Goal: Task Accomplishment & Management: Manage account settings

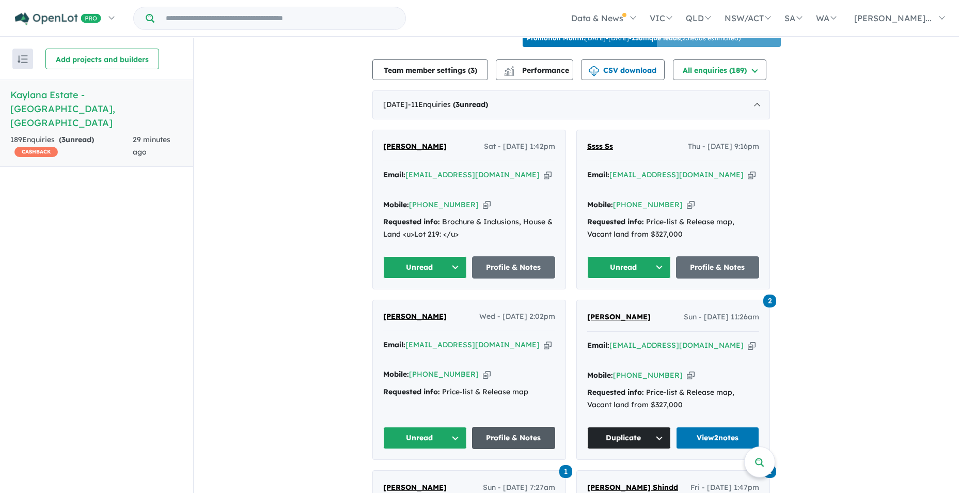
scroll to position [362, 0]
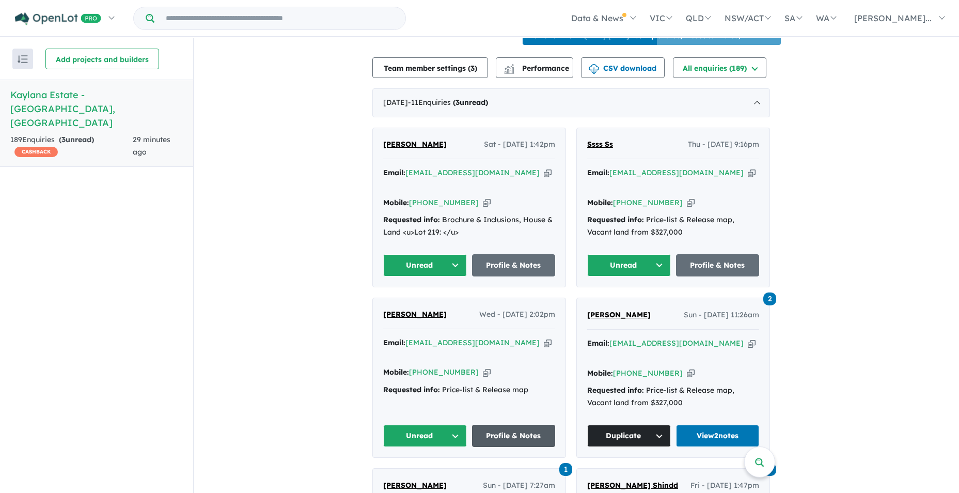
click at [510, 425] on link "Profile & Notes" at bounding box center [514, 436] width 84 height 22
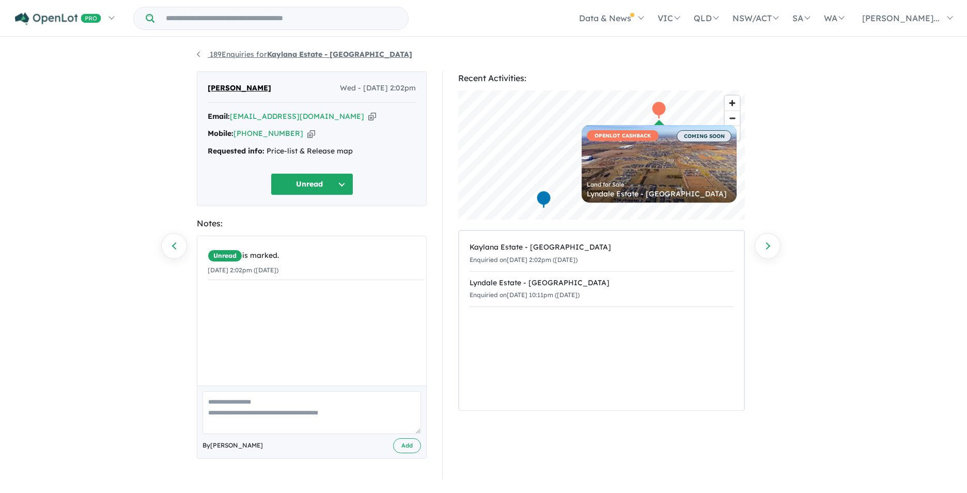
click at [200, 55] on link "189 Enquiries for Kaylana Estate - [GEOGRAPHIC_DATA]" at bounding box center [304, 54] width 215 height 9
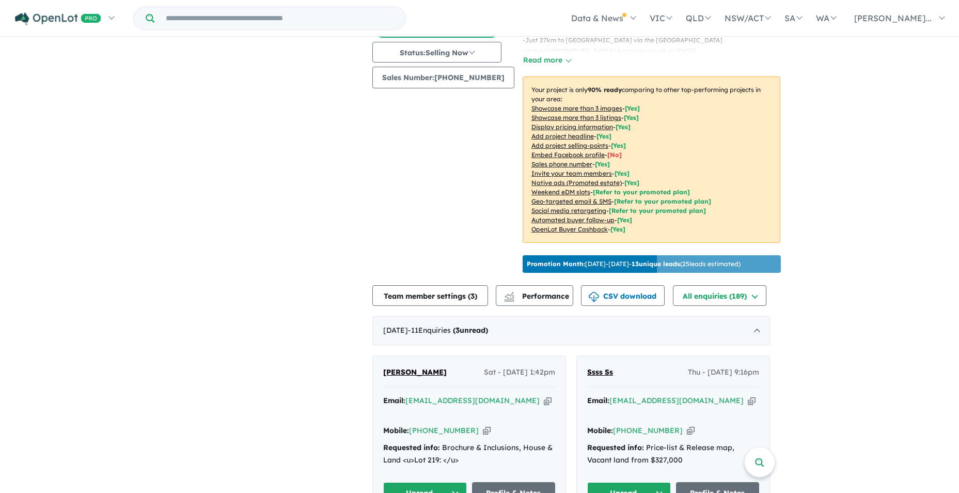
scroll to position [232, 0]
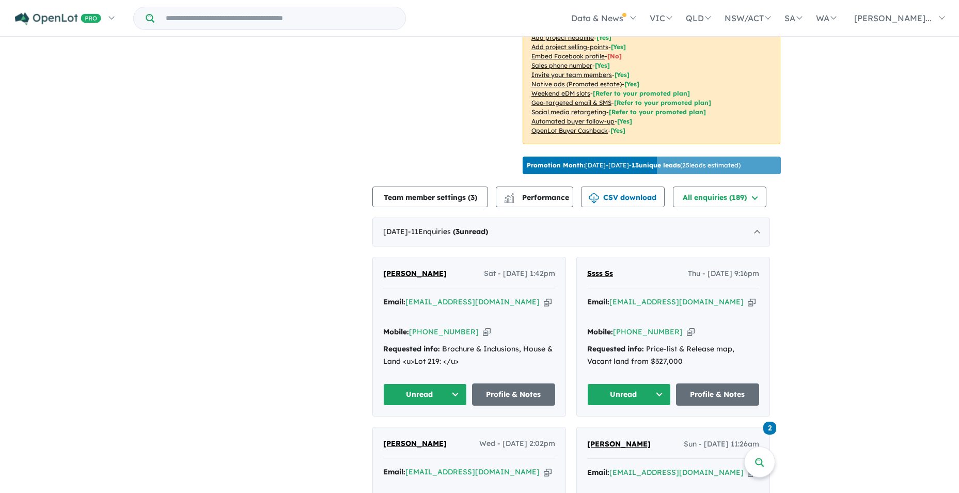
click at [460, 383] on button "Unread" at bounding box center [425, 394] width 84 height 22
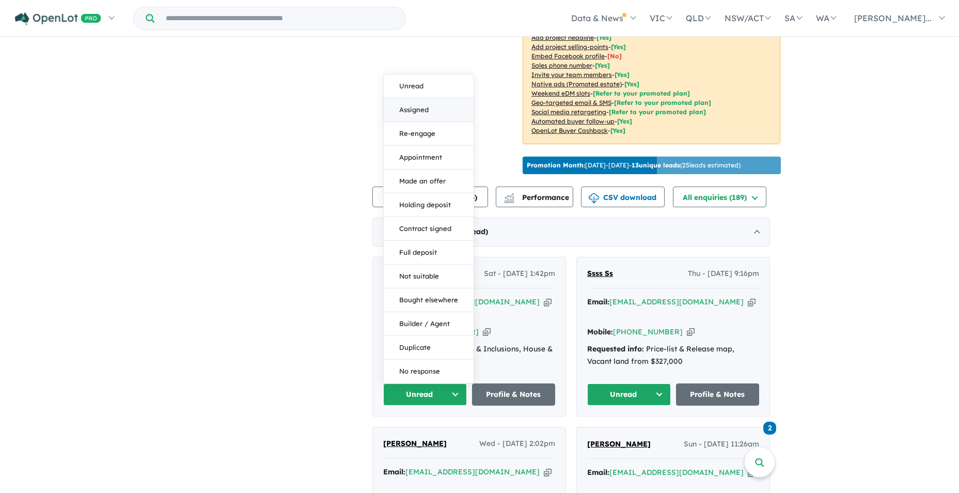
click at [429, 98] on button "Assigned" at bounding box center [429, 110] width 90 height 24
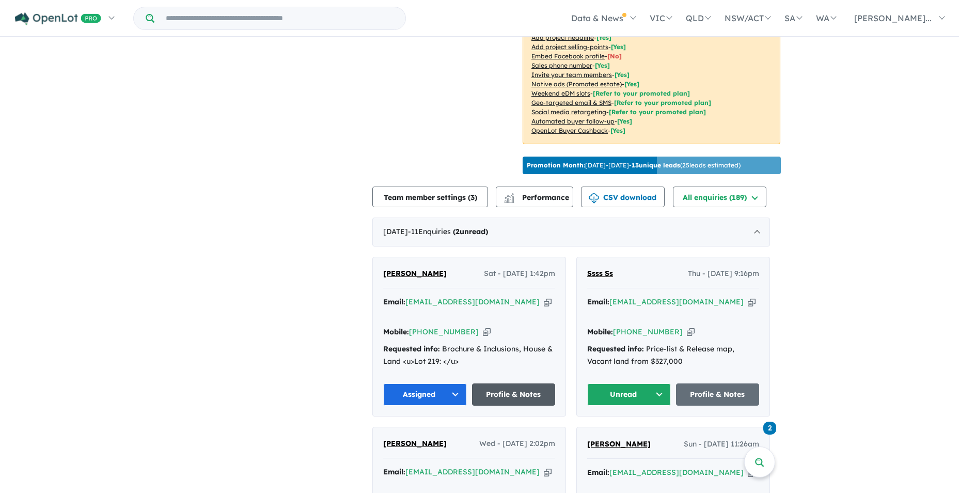
click at [530, 383] on link "Profile & Notes" at bounding box center [514, 394] width 84 height 22
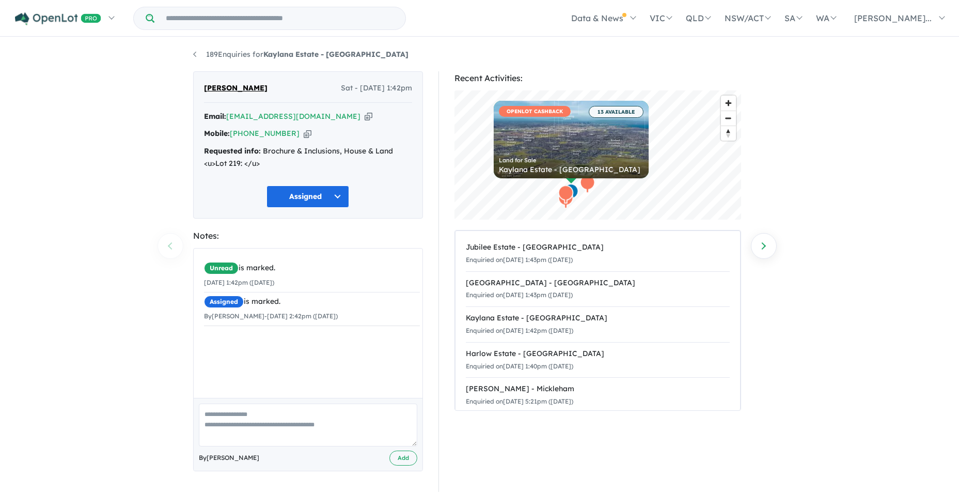
click at [214, 413] on textarea at bounding box center [308, 424] width 218 height 43
type textarea "**********"
click at [408, 455] on button "Add" at bounding box center [403, 457] width 28 height 15
click at [194, 54] on link "189 Enquiries for Kaylana Estate - [GEOGRAPHIC_DATA]" at bounding box center [300, 54] width 215 height 9
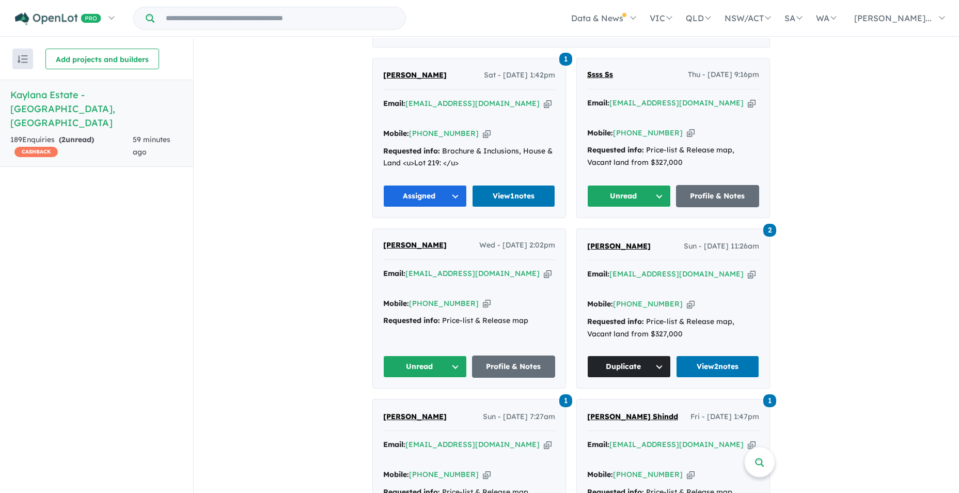
scroll to position [437, 0]
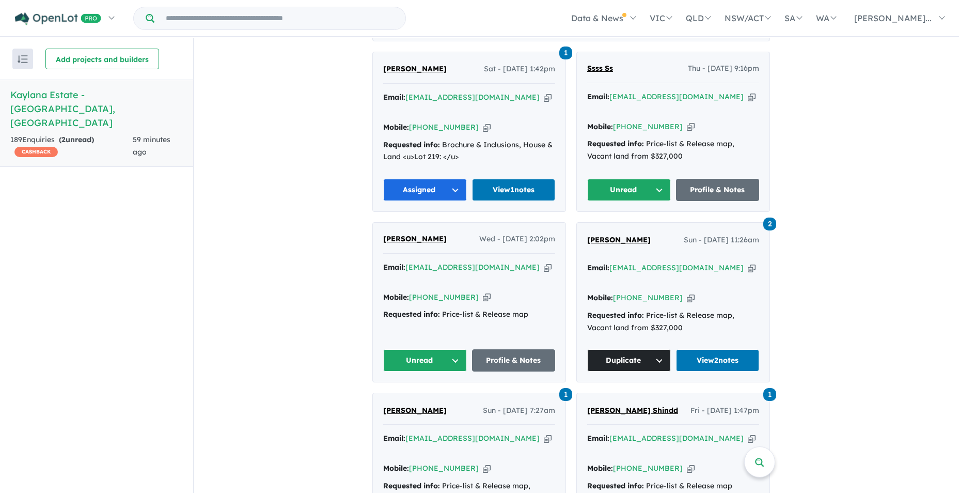
click at [460, 349] on button "Unread" at bounding box center [425, 360] width 84 height 22
click at [426, 397] on button "Assigned" at bounding box center [429, 409] width 90 height 24
click at [528, 349] on link "Profile & Notes" at bounding box center [514, 360] width 84 height 22
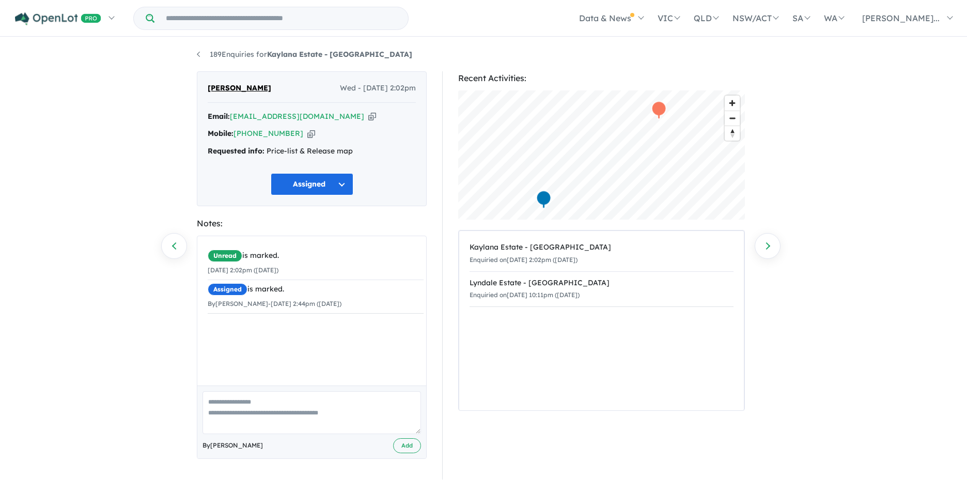
click at [212, 400] on textarea at bounding box center [311, 412] width 218 height 43
type textarea "**********"
click at [401, 443] on button "Add" at bounding box center [403, 445] width 28 height 15
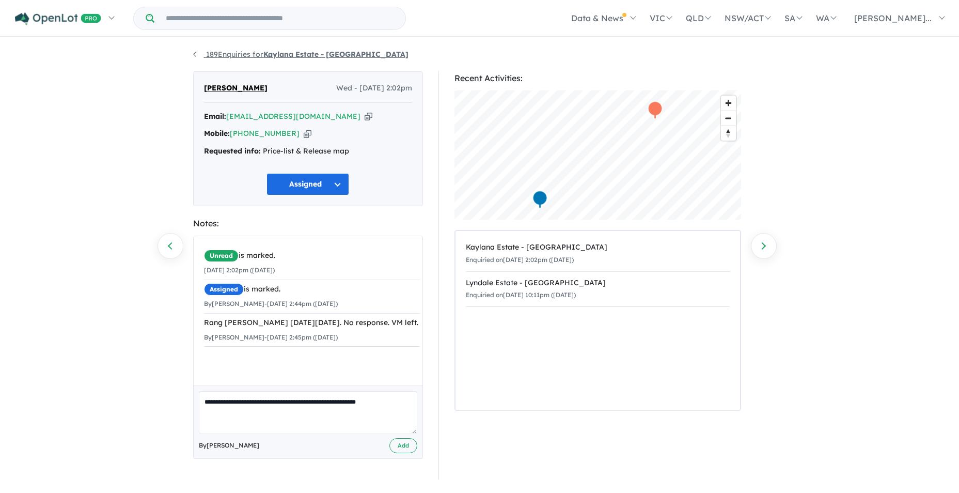
click at [195, 54] on link "189 Enquiries for Kaylana Estate - [GEOGRAPHIC_DATA]" at bounding box center [300, 54] width 215 height 9
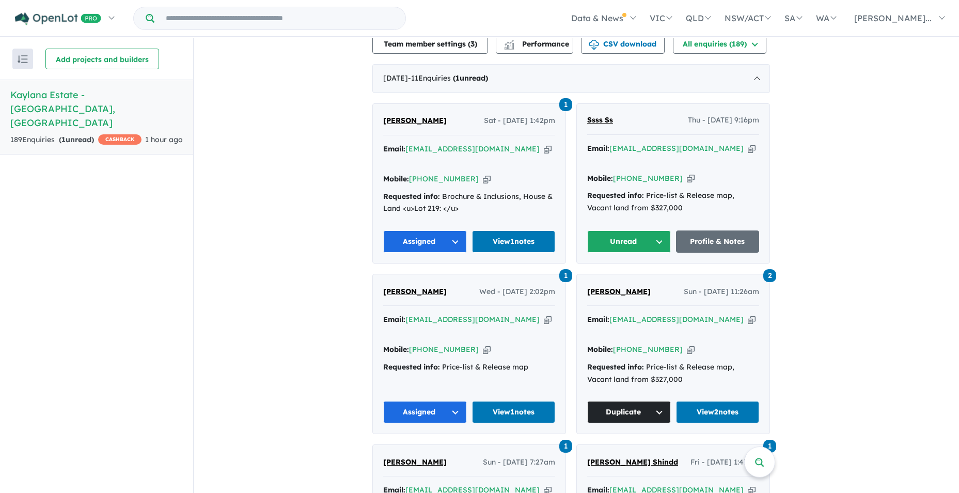
scroll to position [437, 0]
